Goal: Task Accomplishment & Management: Complete application form

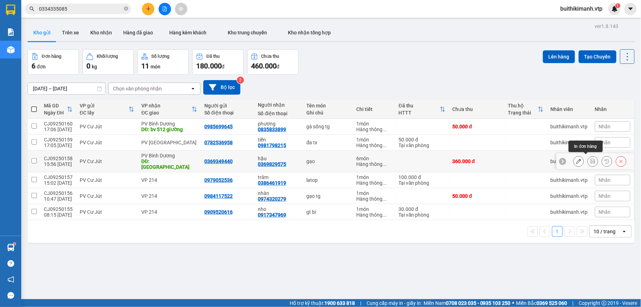
click at [588, 158] on button at bounding box center [593, 161] width 10 height 12
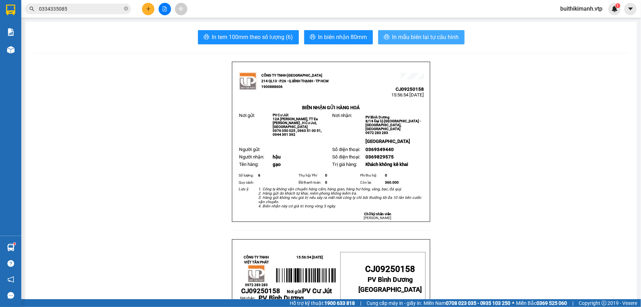
drag, startPoint x: 416, startPoint y: 36, endPoint x: 370, endPoint y: 103, distance: 80.9
click at [415, 36] on span "In mẫu biên lai tự cấu hình" at bounding box center [425, 37] width 67 height 9
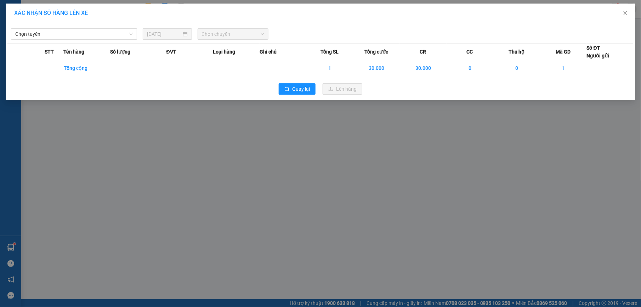
click at [265, 151] on div "XÁC NHẬN SỐ HÀNG LÊN XE Chọn tuyến [DATE] Chọn chuyến STT Tên hàng Số lượng ĐVT…" at bounding box center [320, 153] width 641 height 307
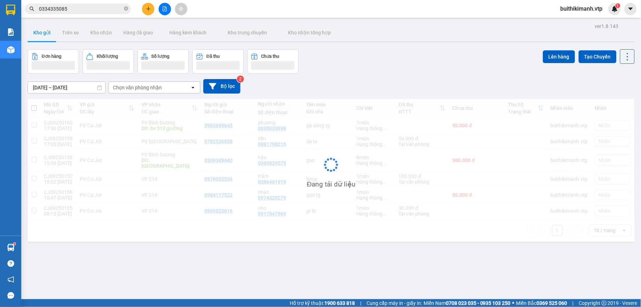
click at [309, 88] on div "[DATE] – [DATE] Press the down arrow key to interact with the calendar and sele…" at bounding box center [331, 86] width 607 height 15
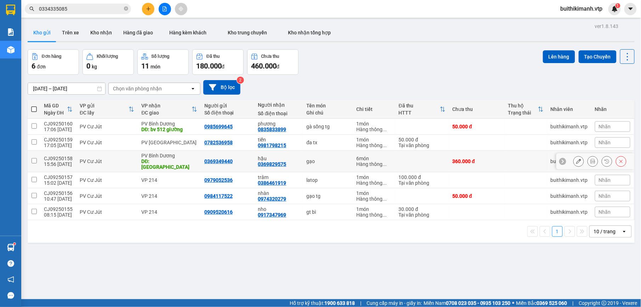
click at [432, 159] on td at bounding box center [422, 161] width 54 height 22
checkbox input "true"
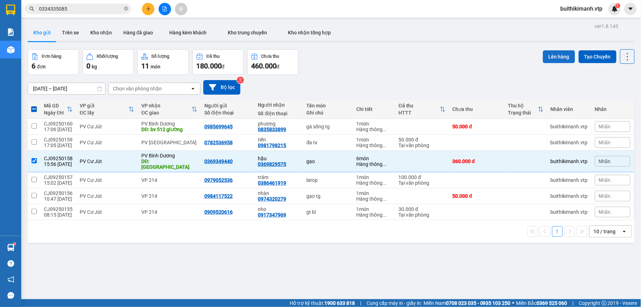
click at [549, 50] on button "Lên hàng" at bounding box center [559, 56] width 32 height 13
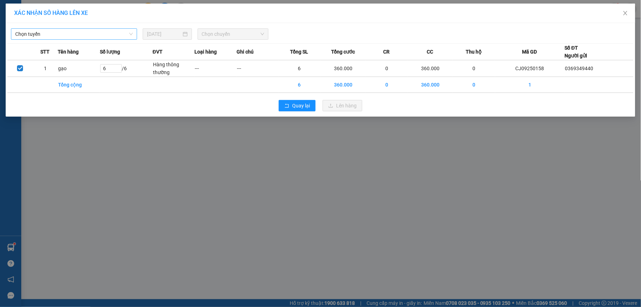
click at [98, 30] on span "Chọn tuyến" at bounding box center [74, 34] width 118 height 11
click at [262, 157] on div "XÁC NHẬN SỐ HÀNG LÊN XE Chọn tuyến [DATE] Chọn chuyến STT Tên hàng Số lượng ĐVT…" at bounding box center [320, 153] width 641 height 307
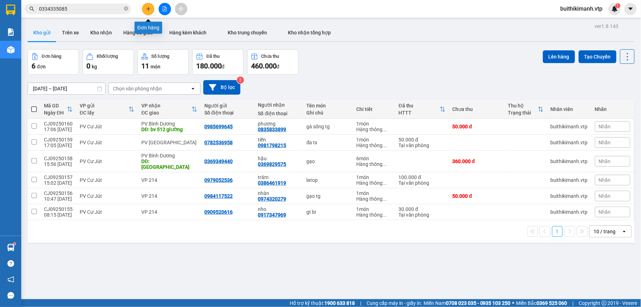
click at [146, 9] on icon "plus" at bounding box center [148, 8] width 5 height 5
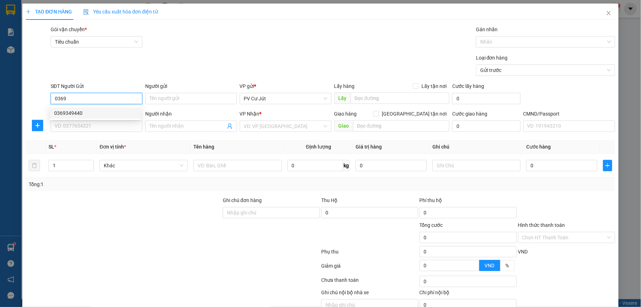
click at [79, 112] on div "0369349440" at bounding box center [95, 113] width 82 height 8
type input "0369349440"
type input "0369829575"
type input "hậu"
type input "[GEOGRAPHIC_DATA]"
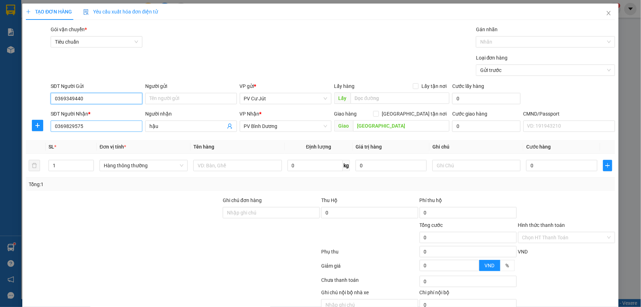
type input "0369349440"
click at [88, 125] on input "0369829575" at bounding box center [97, 125] width 92 height 11
drag, startPoint x: 88, startPoint y: 125, endPoint x: 28, endPoint y: 105, distance: 63.0
click at [26, 124] on div "SĐT Người Nhận * 0369829575 Người nhận hậu VP Nhận * PV Bình Dương Giao hàng [G…" at bounding box center [320, 122] width 590 height 25
drag, startPoint x: 177, startPoint y: 112, endPoint x: 169, endPoint y: 109, distance: 9.0
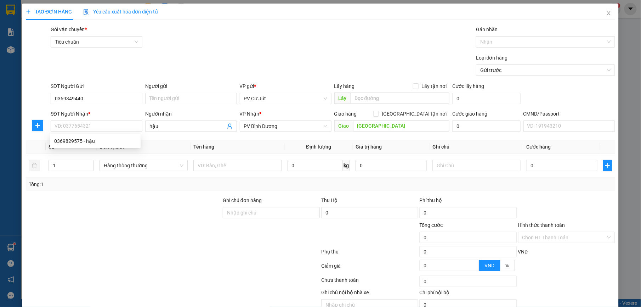
click at [169, 109] on form "SĐT Người Gửi 0369349440 Người gửi Tên người gửi VP gửi * PV Cư Jút Lấy hàng Lấ…" at bounding box center [320, 108] width 589 height 52
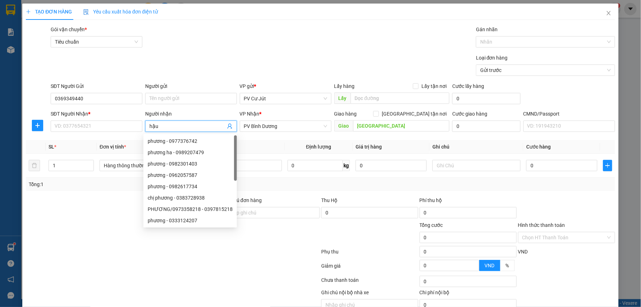
drag, startPoint x: 169, startPoint y: 125, endPoint x: 122, endPoint y: 140, distance: 49.1
click at [122, 140] on div "Transit Pickup Surcharge Ids Transit Deliver Surcharge Ids Transit Deliver Surc…" at bounding box center [320, 175] width 589 height 301
click at [129, 118] on div "SĐT Người Nhận *" at bounding box center [97, 115] width 92 height 11
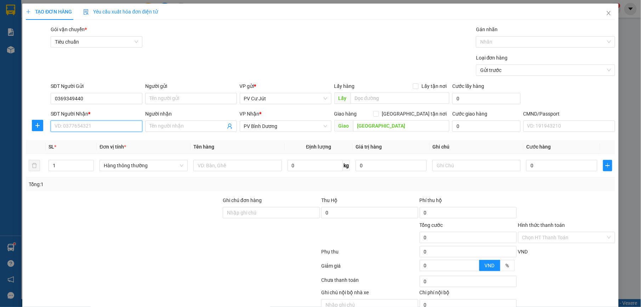
click at [117, 126] on input "SĐT Người Nhận *" at bounding box center [97, 125] width 92 height 11
type input "0374279409"
click at [104, 143] on div "0374279409 - LAM" at bounding box center [95, 141] width 82 height 8
type input "LAM"
type input "0374279409"
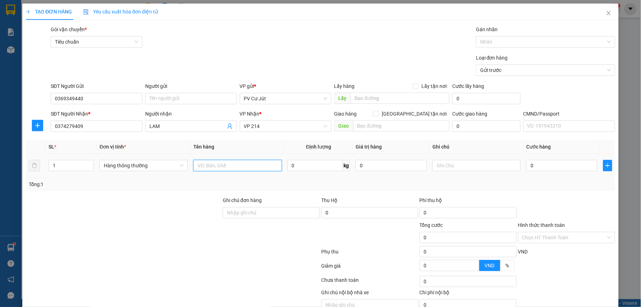
click at [263, 165] on input "text" at bounding box center [237, 165] width 88 height 11
type input "d"
type input "đa tx"
click at [542, 167] on input "0" at bounding box center [561, 165] width 71 height 11
type input "5"
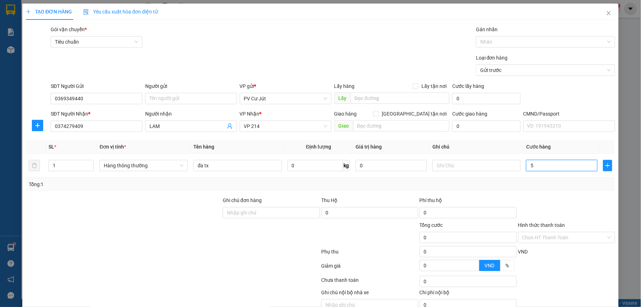
type input "5"
type input "50"
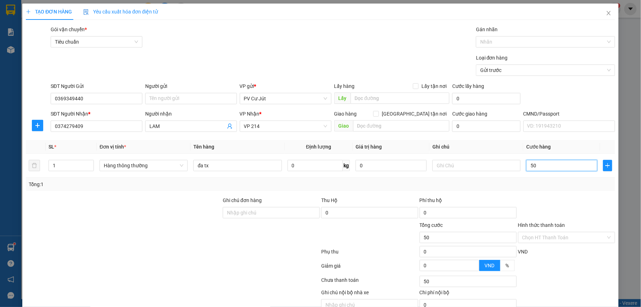
type input "500"
type input "5.000"
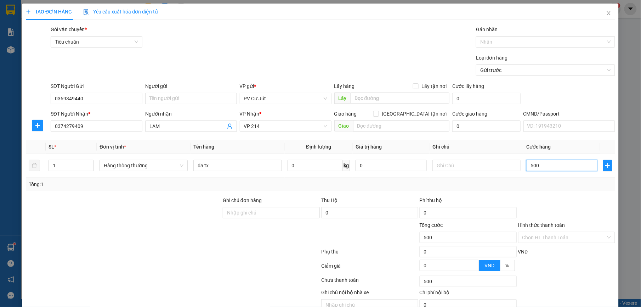
type input "5.000"
type input "50.000"
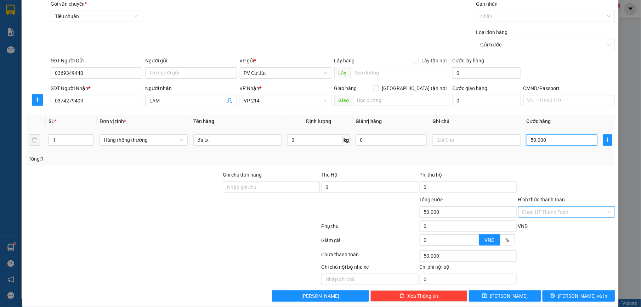
scroll to position [36, 0]
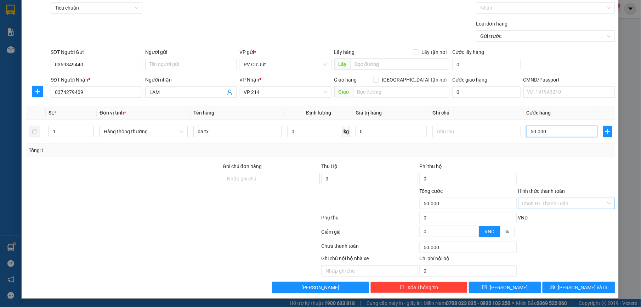
type input "50.000"
click at [583, 204] on input "Hình thức thanh toán" at bounding box center [564, 203] width 84 height 11
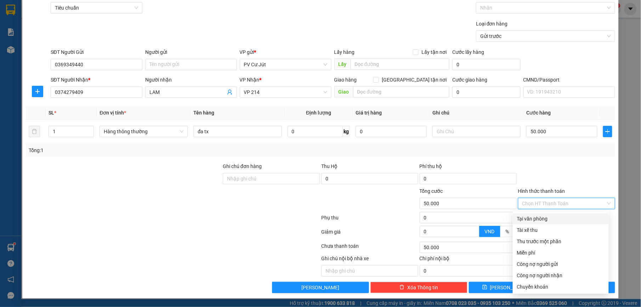
click at [577, 220] on div "Tại văn phòng" at bounding box center [560, 219] width 87 height 8
type input "0"
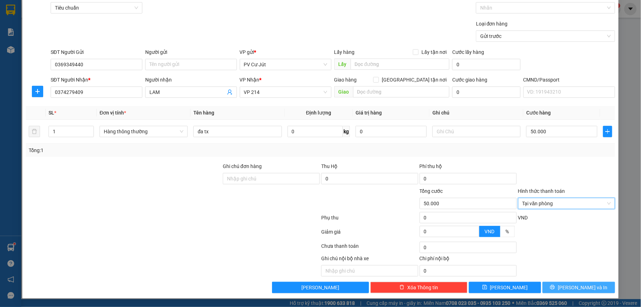
click at [582, 290] on span "[PERSON_NAME] và In" at bounding box center [582, 287] width 50 height 8
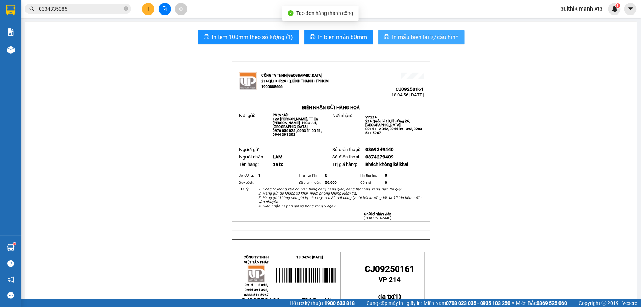
click at [444, 38] on span "In mẫu biên lai tự cấu hình" at bounding box center [425, 37] width 67 height 9
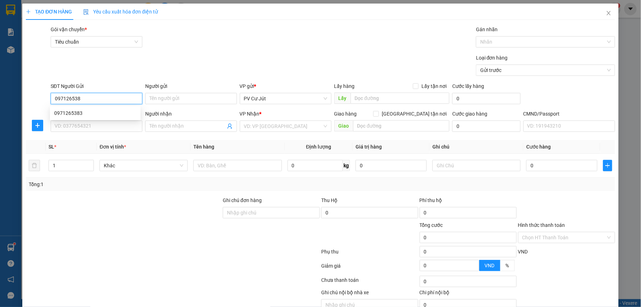
type input "0971265383"
click at [61, 112] on div "0971265383" at bounding box center [95, 113] width 82 height 8
type input "0989541739"
type input "CẦU ÔNG BỐ / SÁNG MAI ĐI"
type input "0971265383"
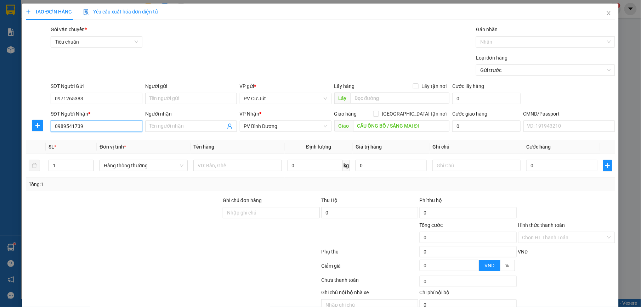
drag, startPoint x: 99, startPoint y: 125, endPoint x: 5, endPoint y: 131, distance: 94.7
click at [5, 131] on div "TẠO ĐƠN HÀNG Yêu cầu xuất hóa đơn điện tử Transit Pickup Surcharge Ids Transit …" at bounding box center [320, 153] width 641 height 307
type input "0908796610"
click at [173, 131] on span at bounding box center [191, 125] width 92 height 11
click at [293, 125] on span "PV Bình Dương" at bounding box center [285, 126] width 83 height 11
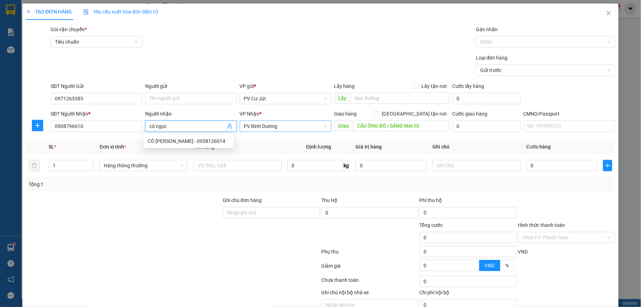
type input "cô ngọc"
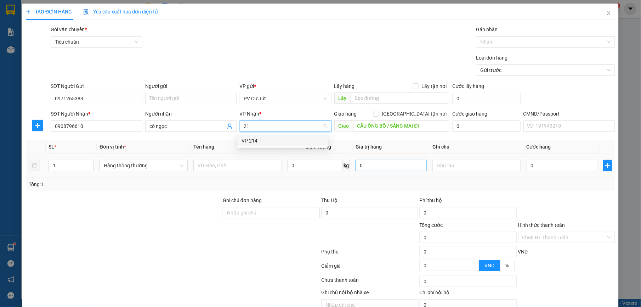
type input "214"
click at [287, 141] on div "VP 214" at bounding box center [282, 141] width 82 height 8
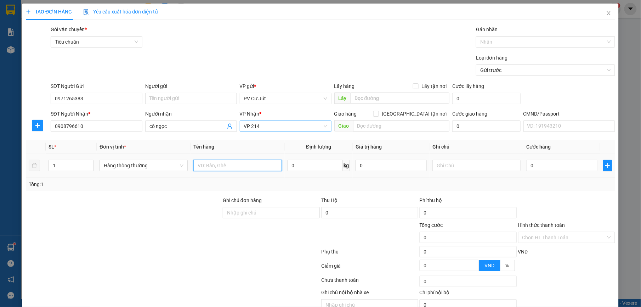
click at [233, 162] on input "text" at bounding box center [237, 165] width 88 height 11
type input "gạo b"
click at [569, 169] on input "0" at bounding box center [561, 165] width 71 height 11
type input "80"
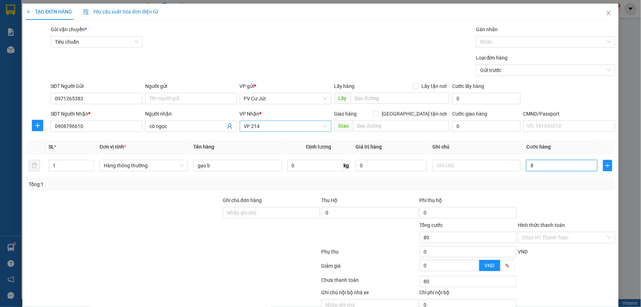
type input "80"
type input "800"
type input "8.000"
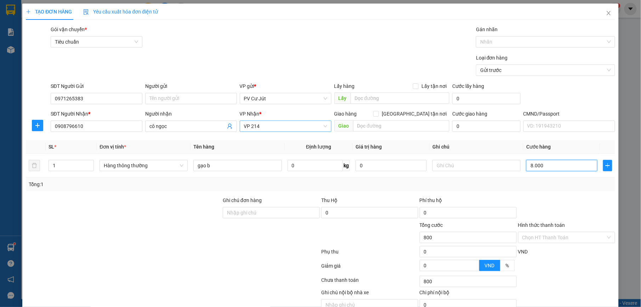
type input "8.000"
type input "80.000"
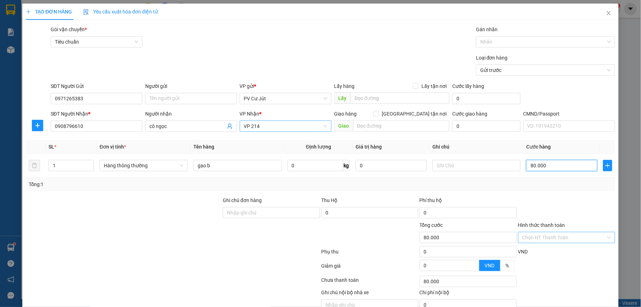
type input "80.000"
click at [523, 232] on input "Hình thức thanh toán" at bounding box center [564, 237] width 84 height 11
click at [520, 248] on div "Tại văn phòng" at bounding box center [560, 252] width 87 height 8
type input "0"
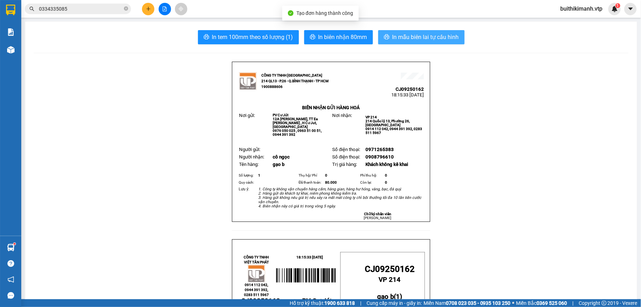
click at [418, 32] on button "In mẫu biên lai tự cấu hình" at bounding box center [421, 37] width 86 height 14
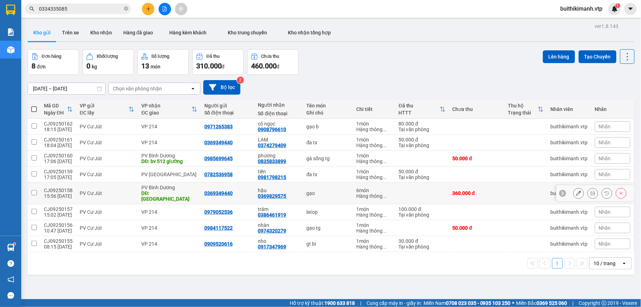
click at [236, 191] on div "0369349440" at bounding box center [227, 193] width 47 height 6
checkbox input "true"
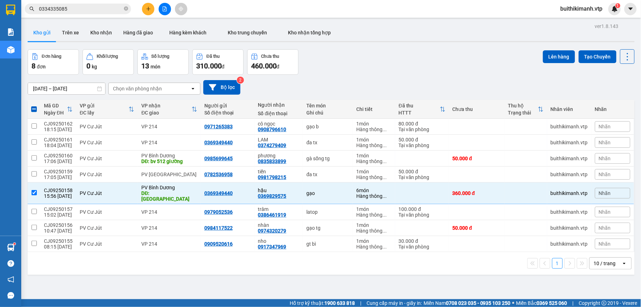
click at [551, 47] on div "ver 1.8.143 Kho gửi Trên xe Kho nhận Hàng đã giao Hàng kèm khách Kho trung chuy…" at bounding box center [331, 174] width 612 height 307
click at [547, 59] on button "Lên hàng" at bounding box center [559, 56] width 32 height 13
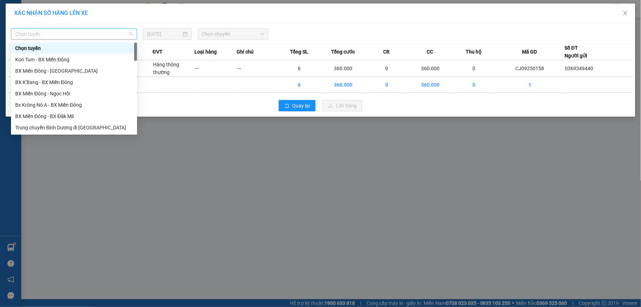
click at [67, 33] on span "Chọn tuyến" at bounding box center [74, 34] width 118 height 11
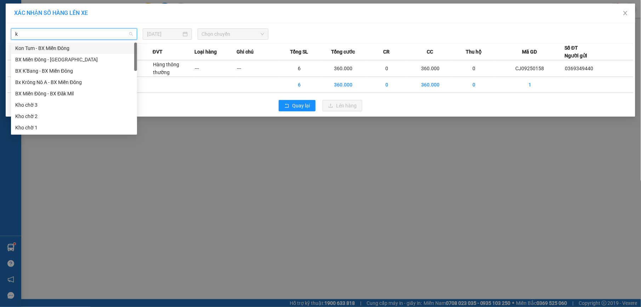
type input "kn"
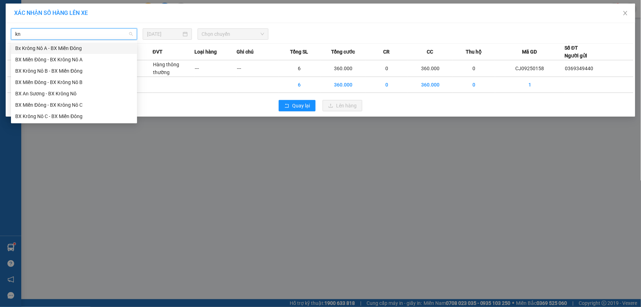
click at [94, 49] on div "Bx Krông Nô A - BX Miền Đông" at bounding box center [74, 48] width 118 height 8
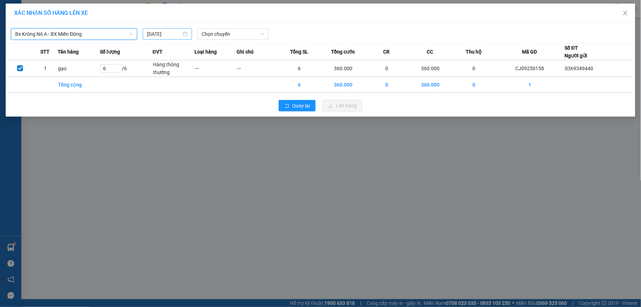
click at [165, 33] on input "[DATE]" at bounding box center [164, 34] width 34 height 8
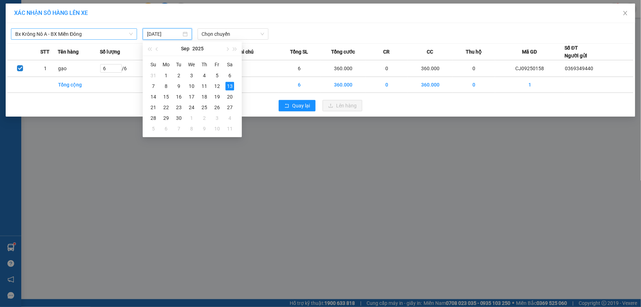
click at [143, 97] on div "Su Mo Tu We Th Fr Sa 31 1 2 3 4 5 6 7 8 9 10 11 12 13 14 15 16 17 18 19 20 21 2…" at bounding box center [192, 96] width 99 height 81
click at [153, 94] on div "14" at bounding box center [153, 96] width 8 height 8
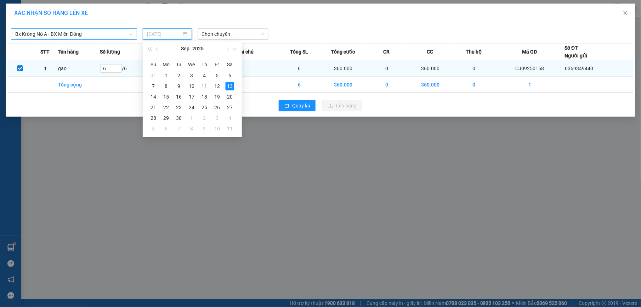
type input "[DATE]"
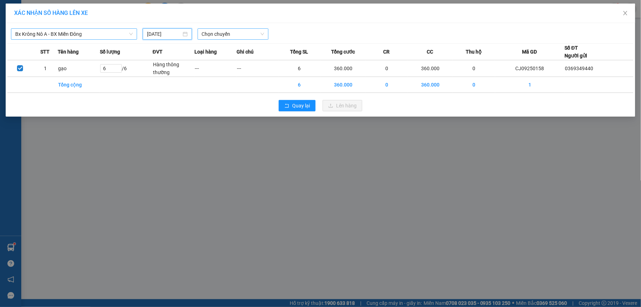
click at [220, 33] on span "Chọn chuyến" at bounding box center [233, 34] width 63 height 11
click at [222, 61] on div "07:00" at bounding box center [229, 60] width 55 height 8
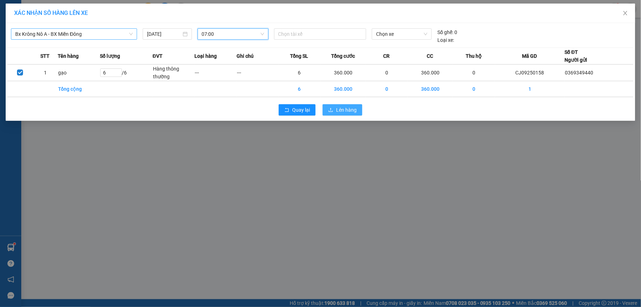
click at [339, 109] on span "Lên hàng" at bounding box center [346, 110] width 21 height 8
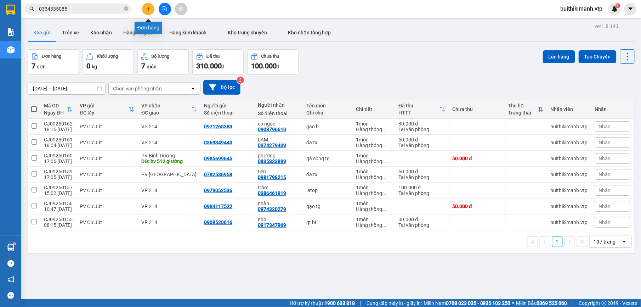
click at [150, 8] on icon "plus" at bounding box center [148, 8] width 5 height 5
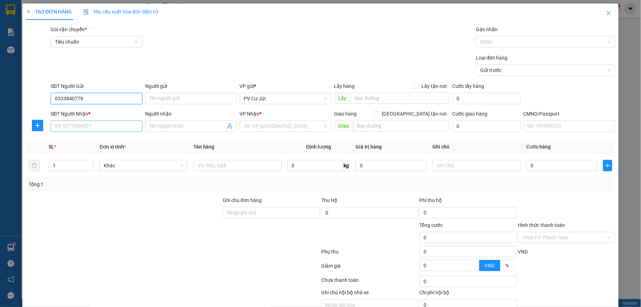
type input "0333840778"
click at [100, 124] on input "SĐT Người Nhận *" at bounding box center [97, 125] width 92 height 11
type input "0903093041"
click at [164, 122] on span at bounding box center [191, 125] width 92 height 11
type input "y deon"
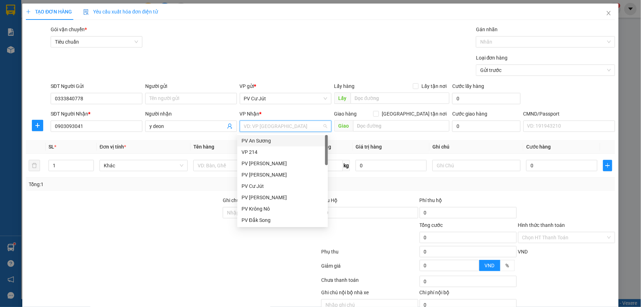
click at [286, 124] on input "search" at bounding box center [283, 126] width 78 height 11
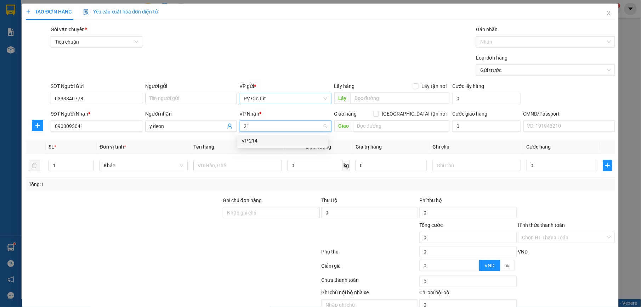
type input "214"
click at [257, 142] on div "VP 214" at bounding box center [282, 141] width 82 height 8
click at [258, 143] on th "Tên hàng" at bounding box center [237, 147] width 94 height 14
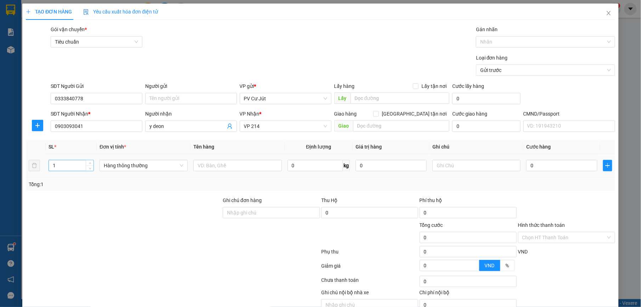
click at [68, 165] on input "1" at bounding box center [71, 165] width 45 height 11
type input "2"
click at [214, 166] on input "text" at bounding box center [237, 165] width 88 height 11
type input "gạo b"
click at [567, 163] on input "0" at bounding box center [561, 165] width 71 height 11
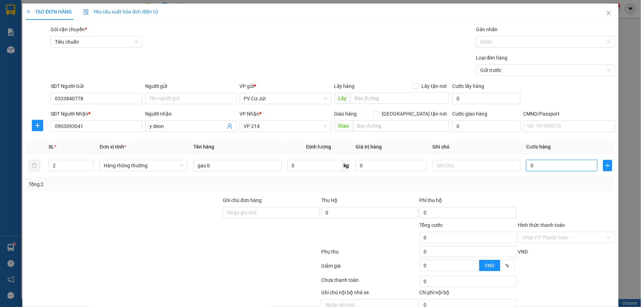
type input "1"
type input "12"
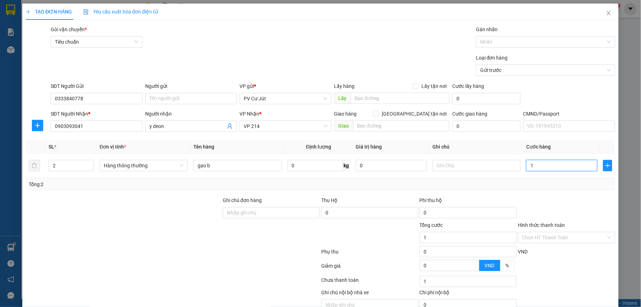
type input "12"
type input "120"
type input "1.200"
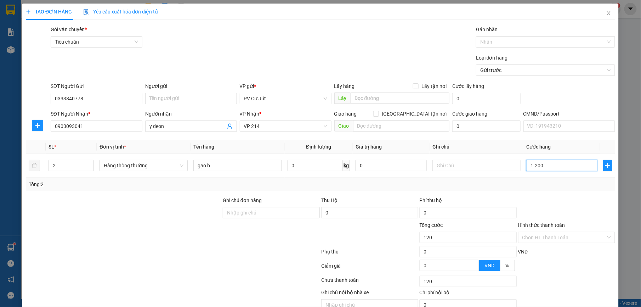
type input "1.200"
type input "12.000"
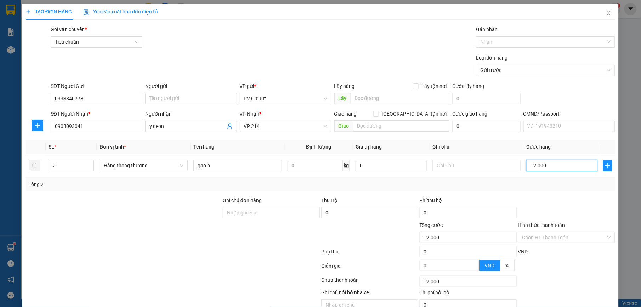
type input "120.000"
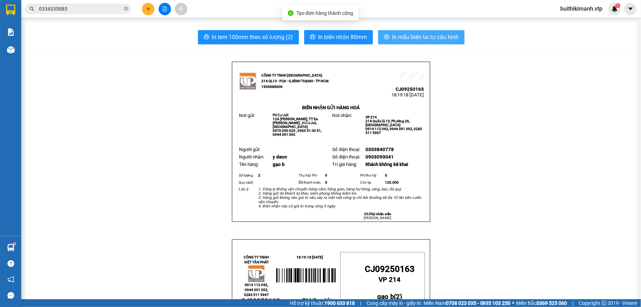
click at [435, 35] on span "In mẫu biên lai tự cấu hình" at bounding box center [425, 37] width 67 height 9
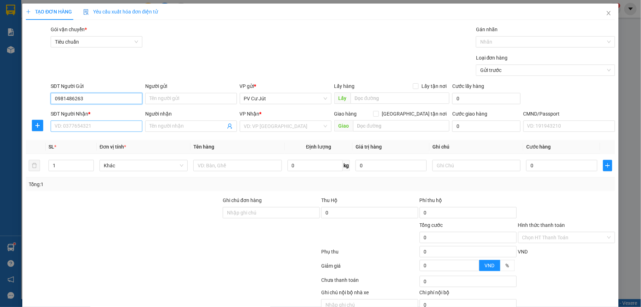
type input "0981486263"
click at [67, 126] on input "SĐT Người Nhận *" at bounding box center [97, 125] width 92 height 11
type input "0367585859"
click at [167, 123] on input "Người nhận" at bounding box center [187, 126] width 76 height 8
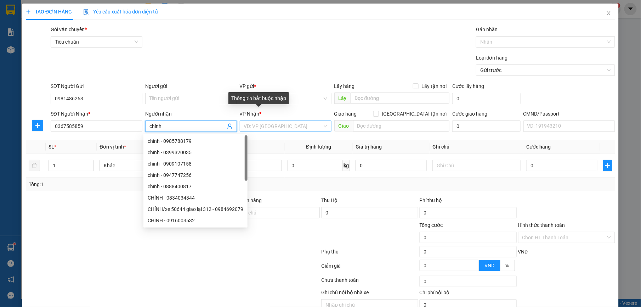
type input "chính"
click at [262, 126] on input "search" at bounding box center [283, 126] width 78 height 11
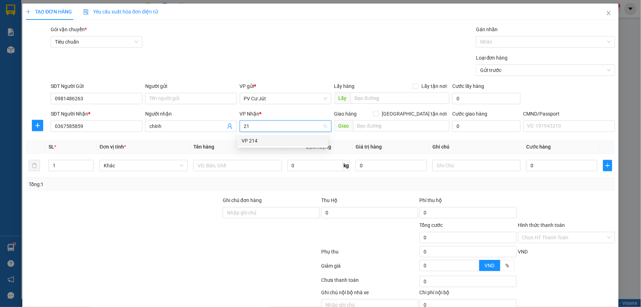
type input "214"
click at [257, 138] on div "VP 214" at bounding box center [282, 141] width 82 height 8
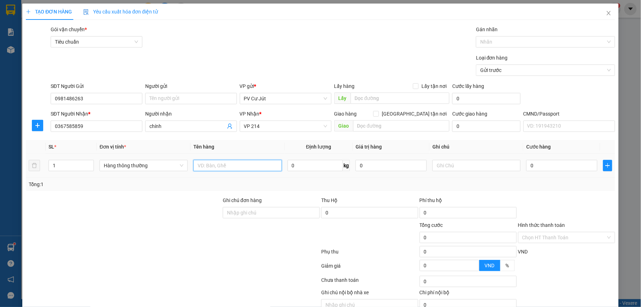
click at [224, 167] on input "text" at bounding box center [237, 165] width 88 height 11
type input "d"
type input "đa tx"
click at [549, 163] on input "0" at bounding box center [561, 165] width 71 height 11
type input "1"
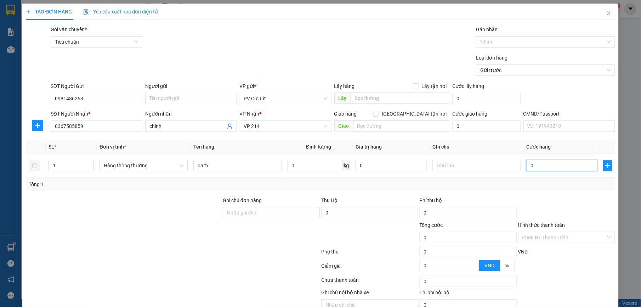
type input "1"
type input "10"
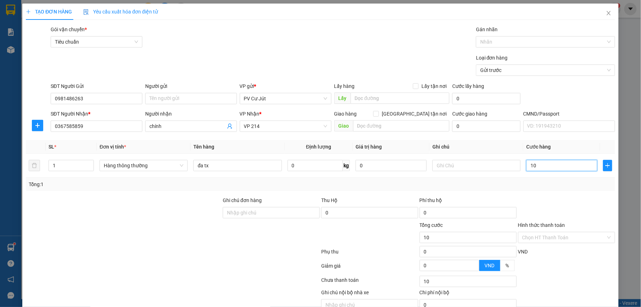
type input "100"
type input "1.000"
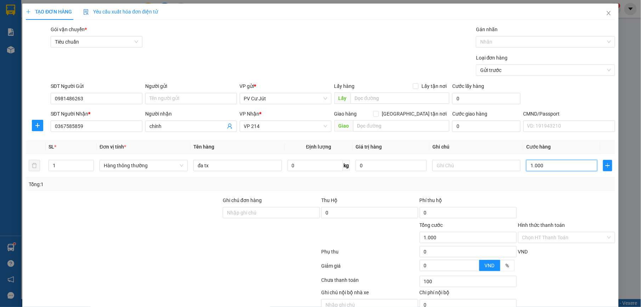
type input "1.000"
type input "10.000"
type input "100.000"
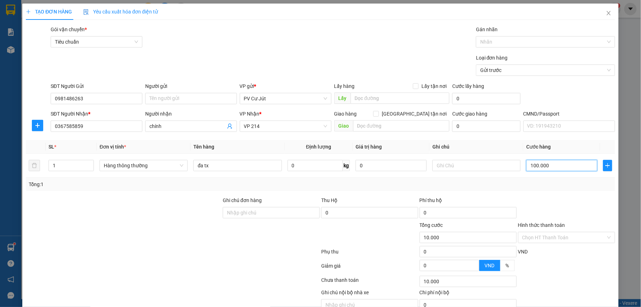
type input "100.000"
click at [550, 232] on input "Hình thức thanh toán" at bounding box center [564, 237] width 84 height 11
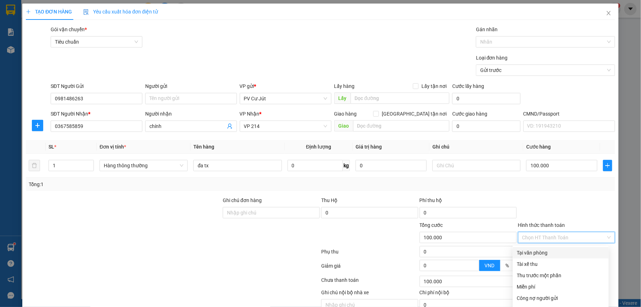
click at [525, 247] on div "Tại văn phòng" at bounding box center [561, 252] width 96 height 11
type input "0"
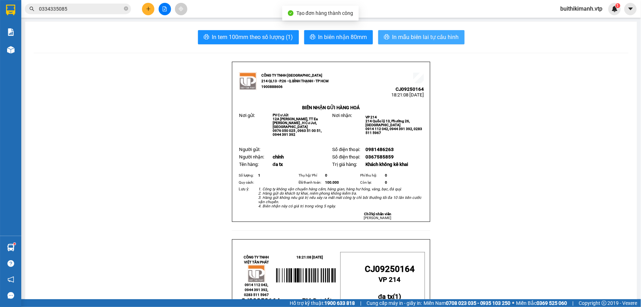
click at [424, 38] on span "In mẫu biên lai tự cấu hình" at bounding box center [425, 37] width 67 height 9
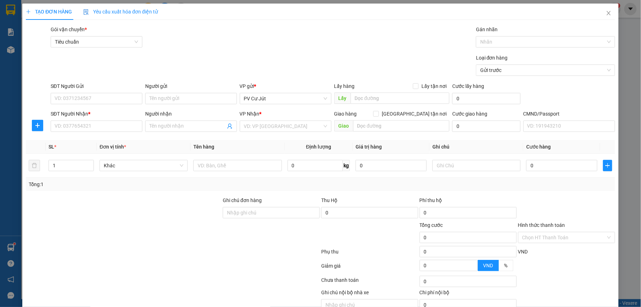
click at [5, 0] on html "Kết quả tìm kiếm ( 1 ) Bộ lọc Mã ĐH Trạng thái Món hàng Thu hộ Tổng cước Chưa c…" at bounding box center [320, 153] width 641 height 307
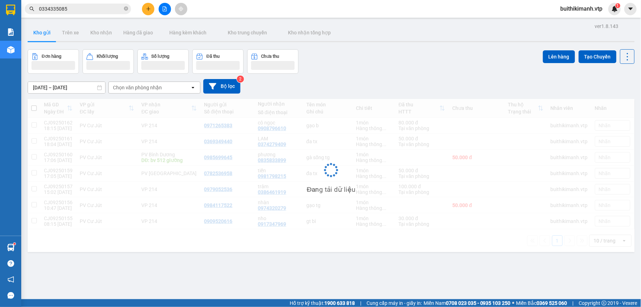
click at [384, 52] on div "Đơn hàng Khối lượng Số lượng Đã thu Chưa thu Lên hàng Tạo Chuyến" at bounding box center [331, 61] width 607 height 24
